Goal: Transaction & Acquisition: Obtain resource

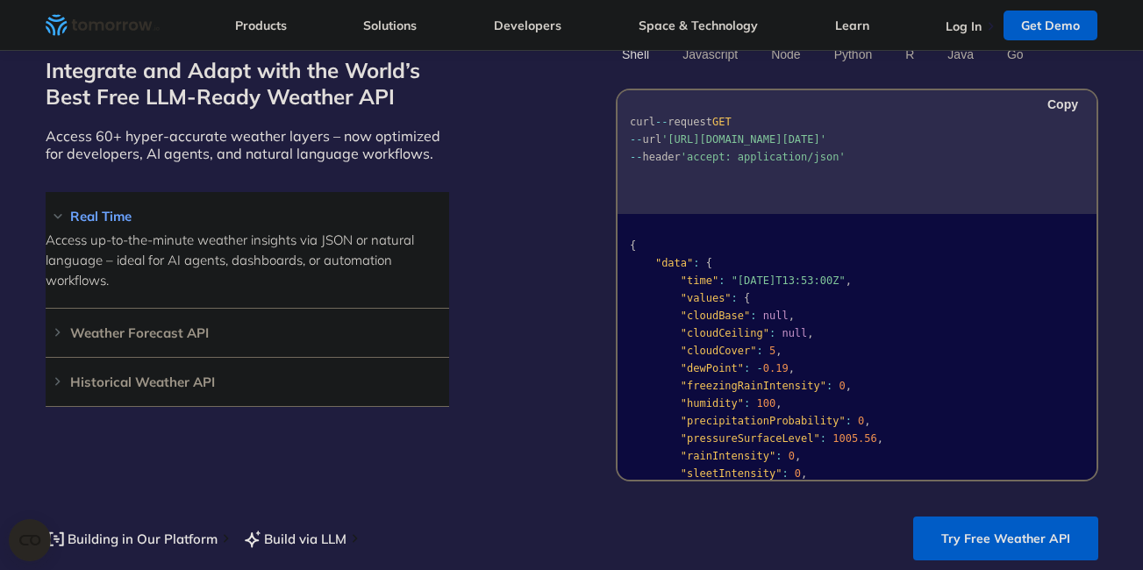
scroll to position [1579, 0]
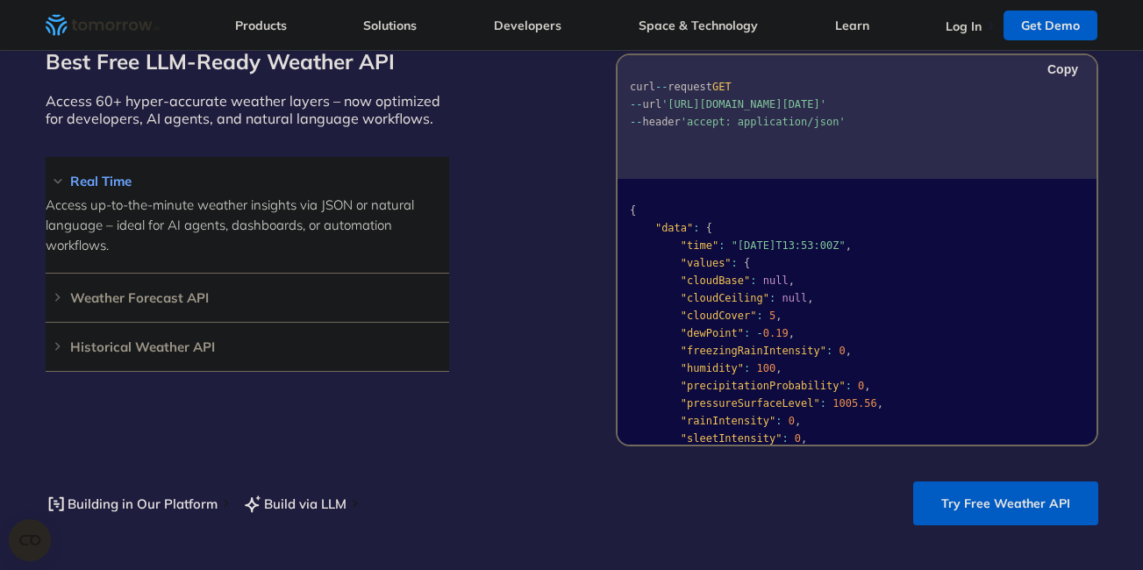
click at [994, 488] on link "Try Free Weather API" at bounding box center [1005, 503] width 185 height 44
click at [932, 481] on link "Try Free Weather API" at bounding box center [1005, 503] width 185 height 44
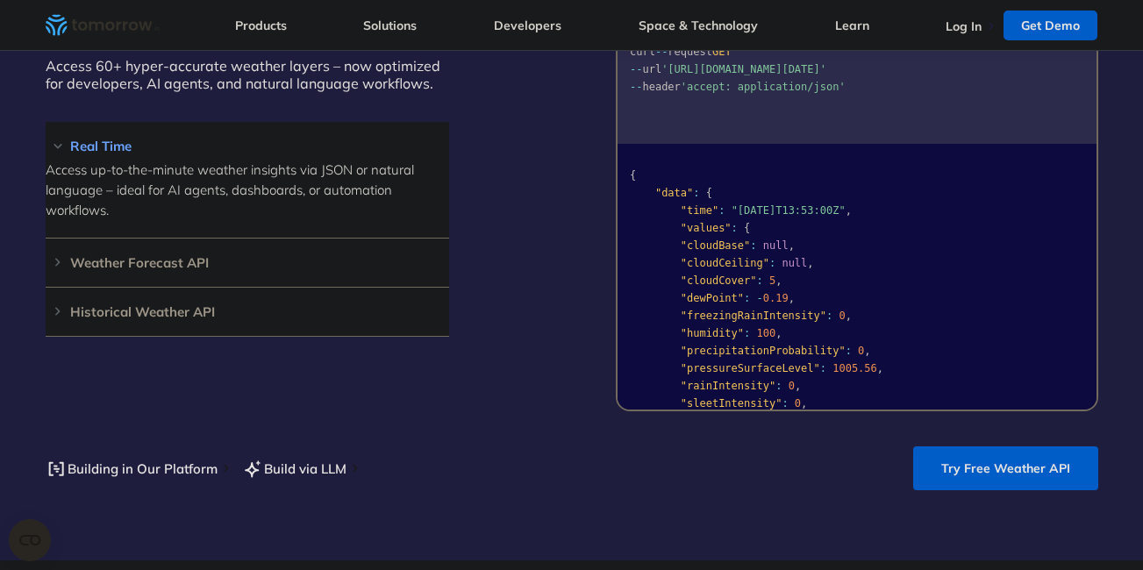
scroll to position [1685, 0]
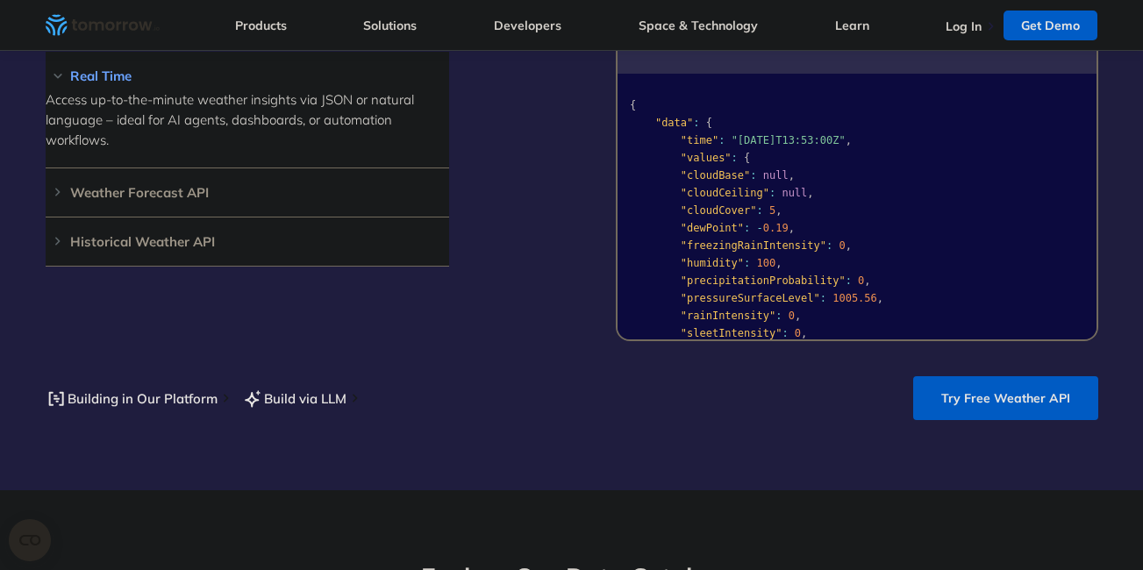
click at [970, 381] on link "Try Free Weather API" at bounding box center [1005, 398] width 185 height 44
